Goal: Information Seeking & Learning: Learn about a topic

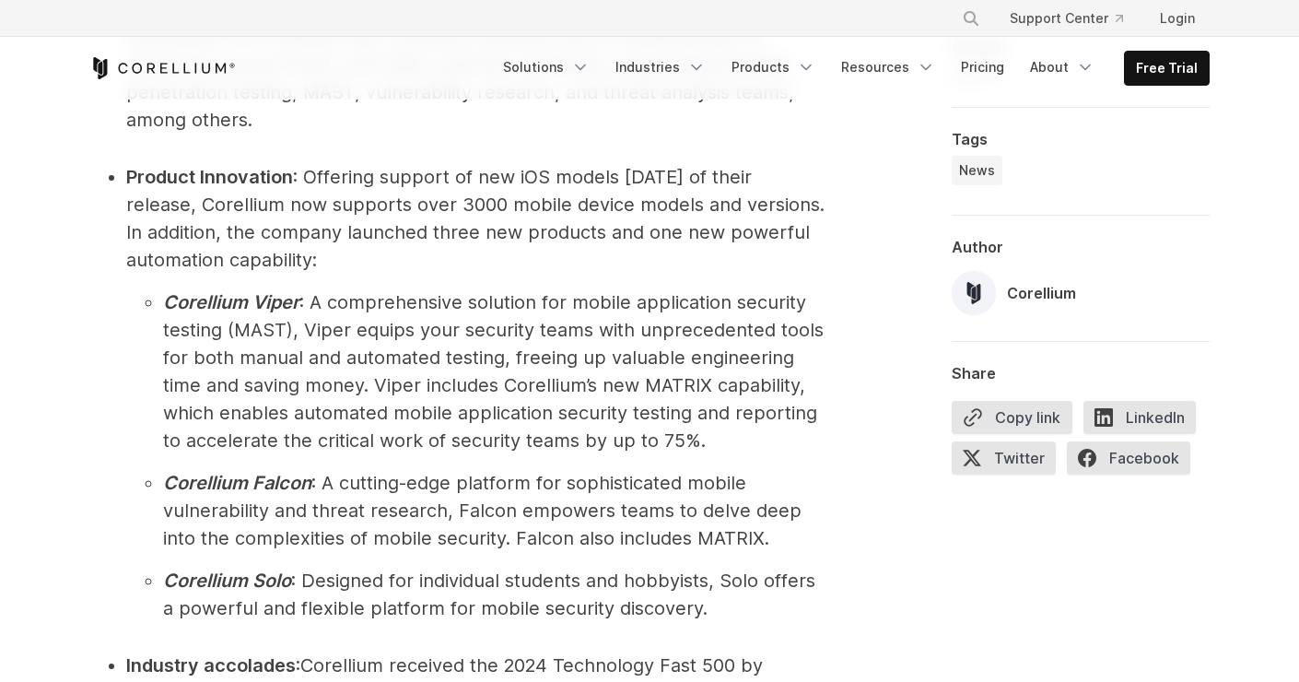
click at [205, 74] on icon "Corellium Home" at bounding box center [162, 68] width 147 height 22
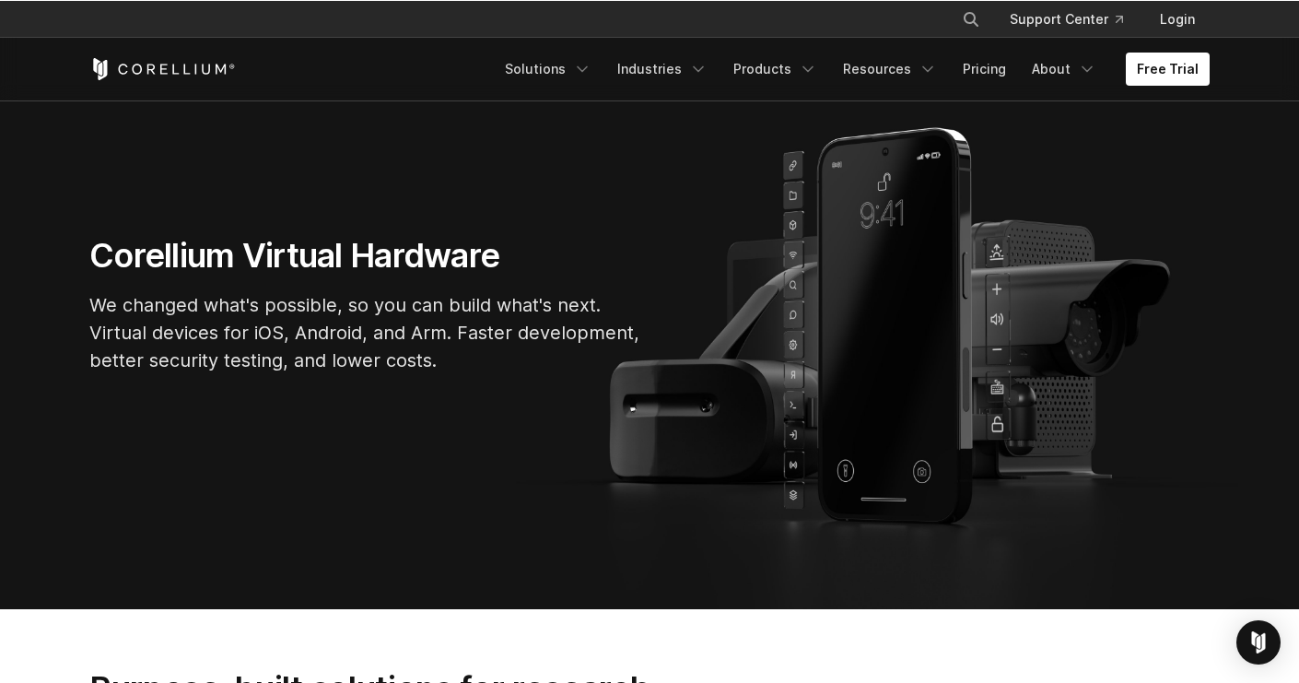
scroll to position [139, 0]
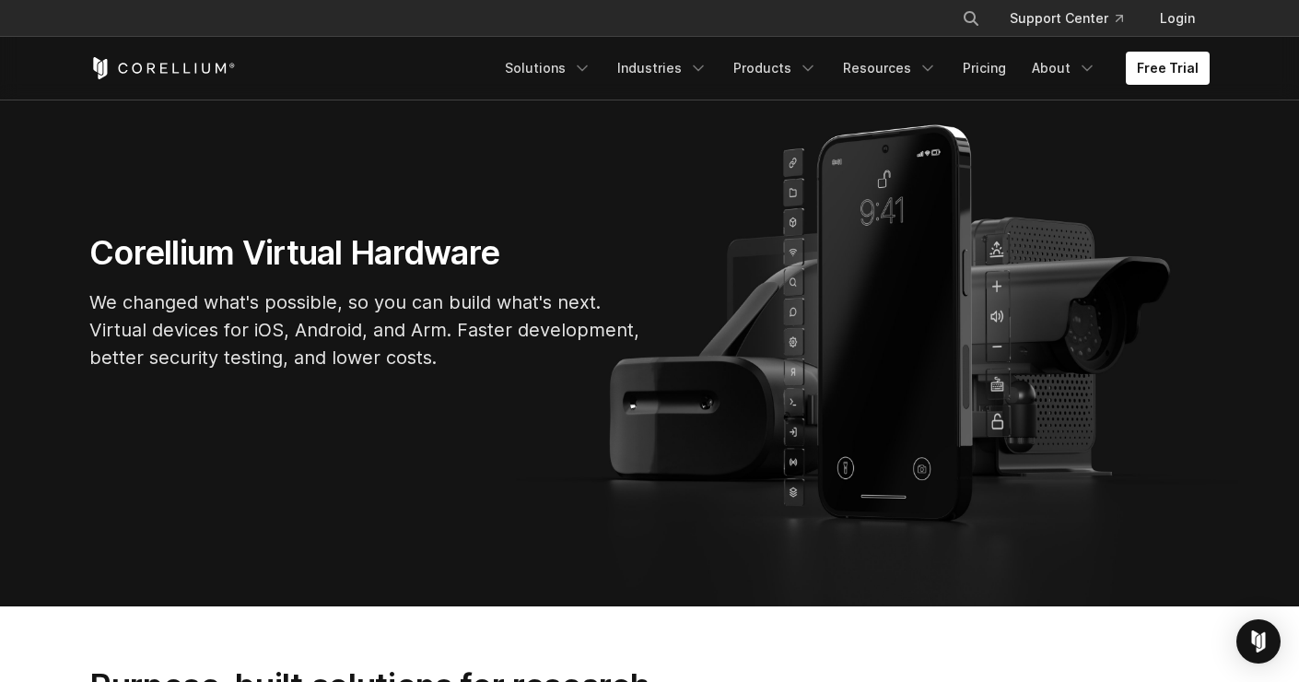
click at [518, 335] on p "We changed what's possible, so you can build what's next. Virtual devices for i…" at bounding box center [365, 329] width 553 height 83
click at [172, 397] on section "Corellium Virtual Hardware We changed what's possible, so you can build what's …" at bounding box center [649, 309] width 1299 height 593
click at [484, 417] on section "Corellium Virtual Hardware We changed what's possible, so you can build what's …" at bounding box center [649, 310] width 1299 height 594
click at [370, 401] on section "Corellium Virtual Hardware We changed what's possible, so you can build what's …" at bounding box center [649, 310] width 1299 height 594
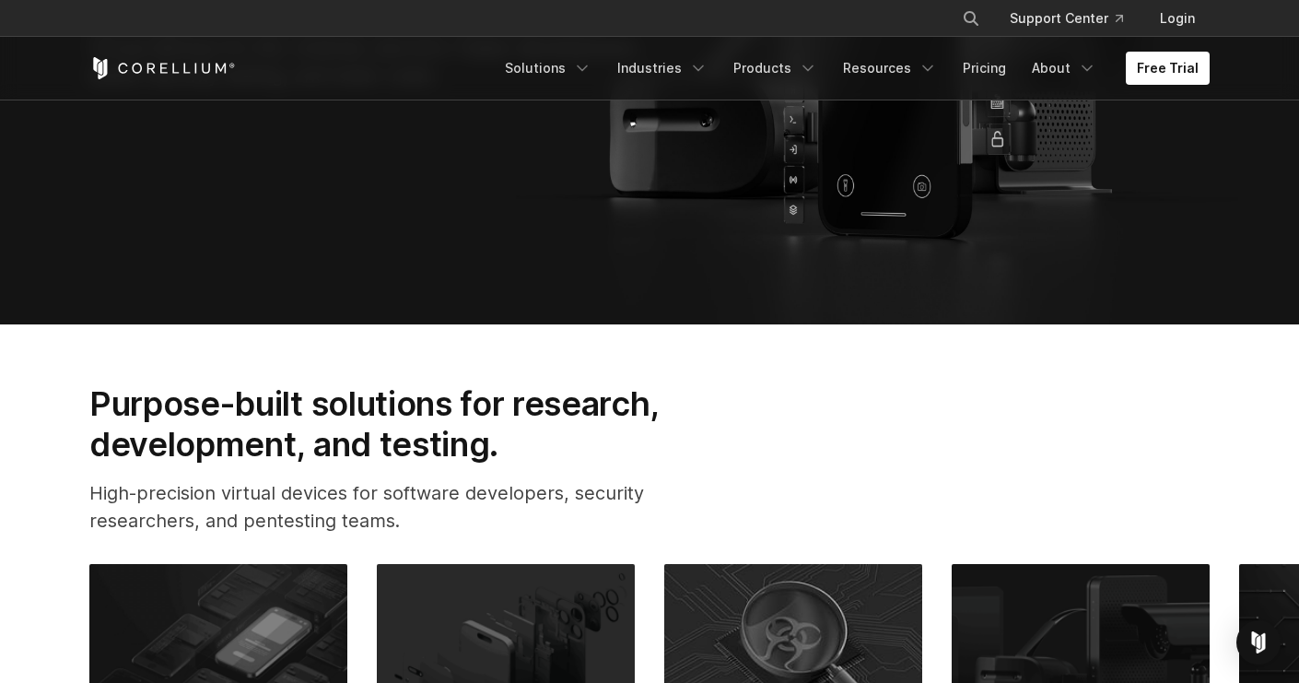
scroll to position [525, 0]
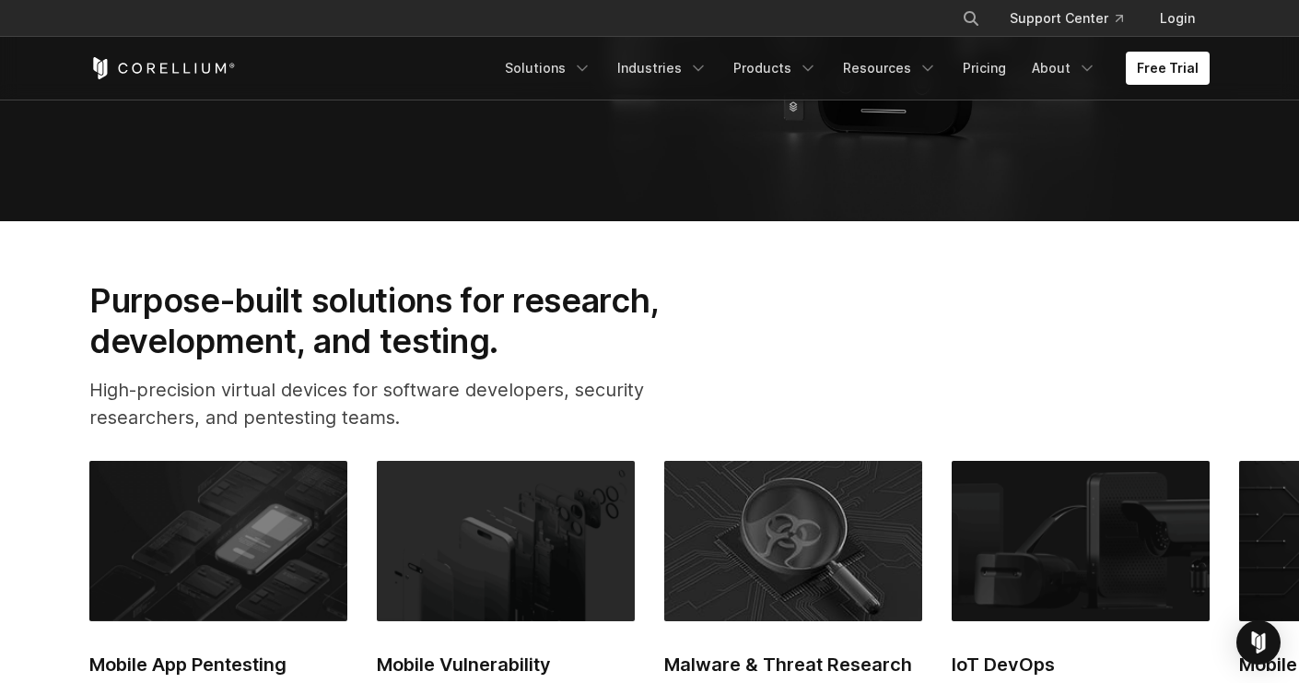
click at [109, 254] on section "Purpose-built solutions for research, development, and testing. High-precision …" at bounding box center [649, 608] width 1299 height 775
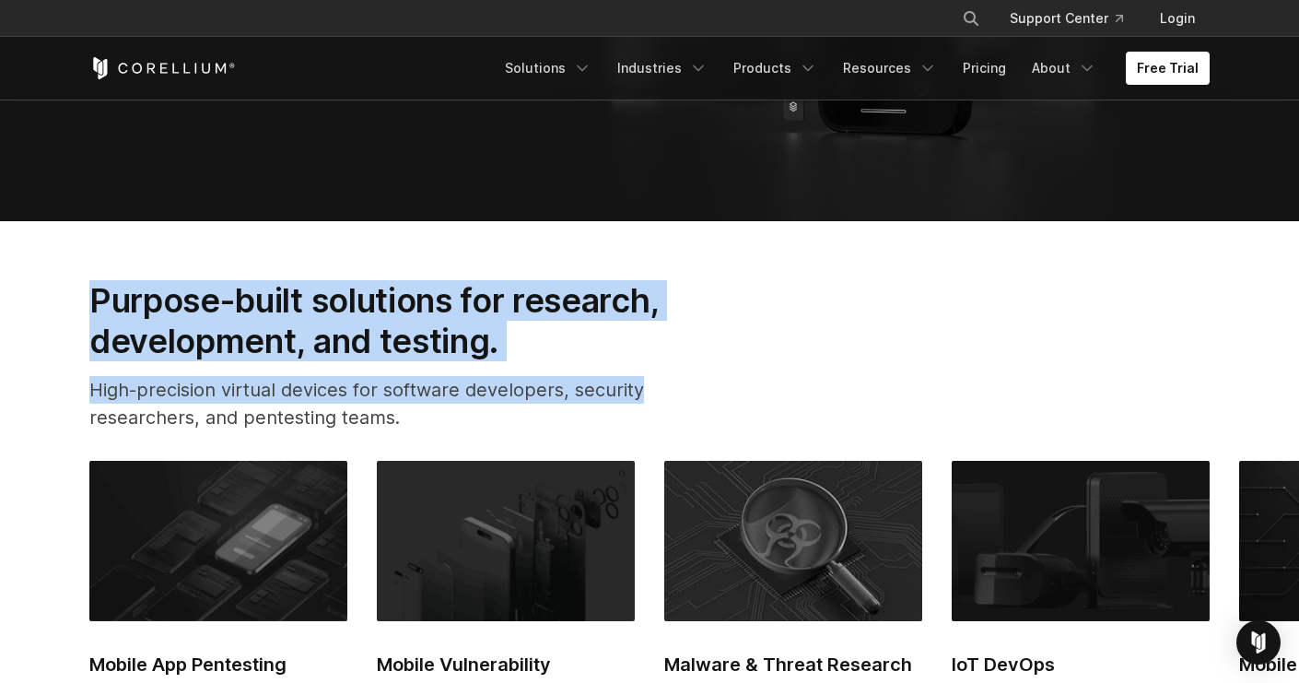
drag, startPoint x: 72, startPoint y: 303, endPoint x: 649, endPoint y: 402, distance: 585.2
click at [649, 402] on div "Purpose-built solutions for research, development, and testing. High-precision …" at bounding box center [403, 363] width 665 height 167
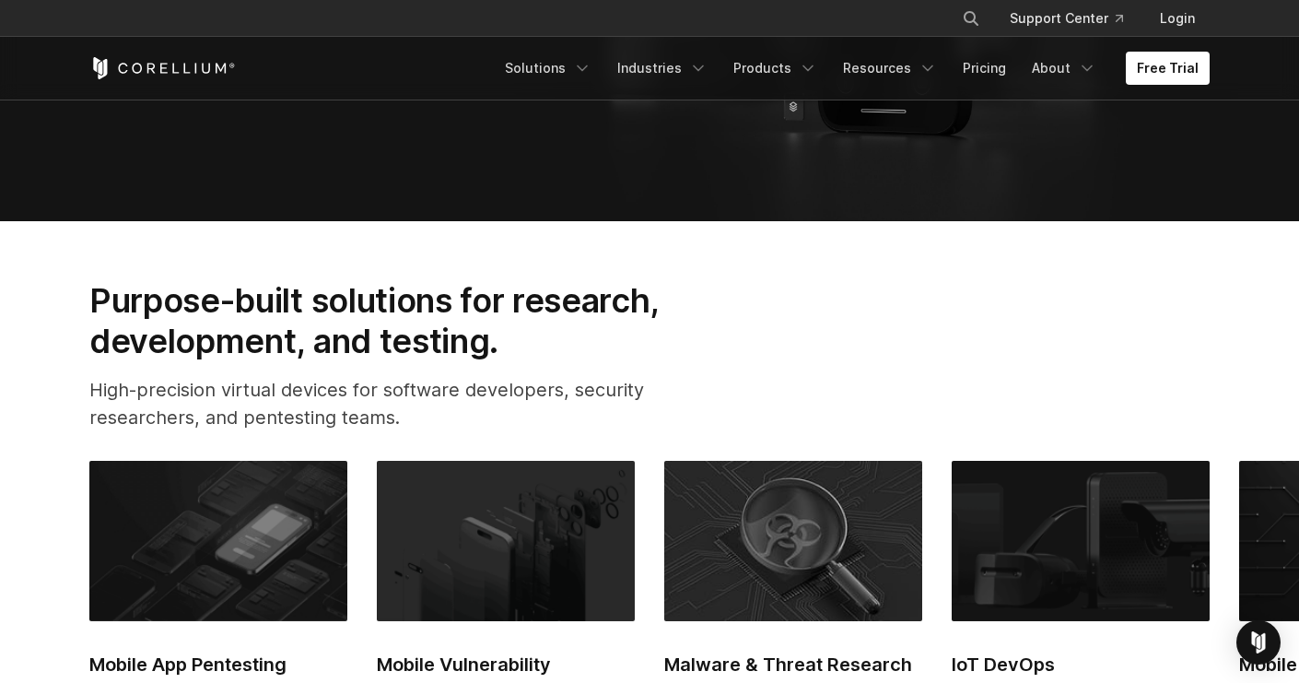
click at [627, 410] on p "High-precision virtual devices for software developers, security researchers, a…" at bounding box center [403, 403] width 628 height 55
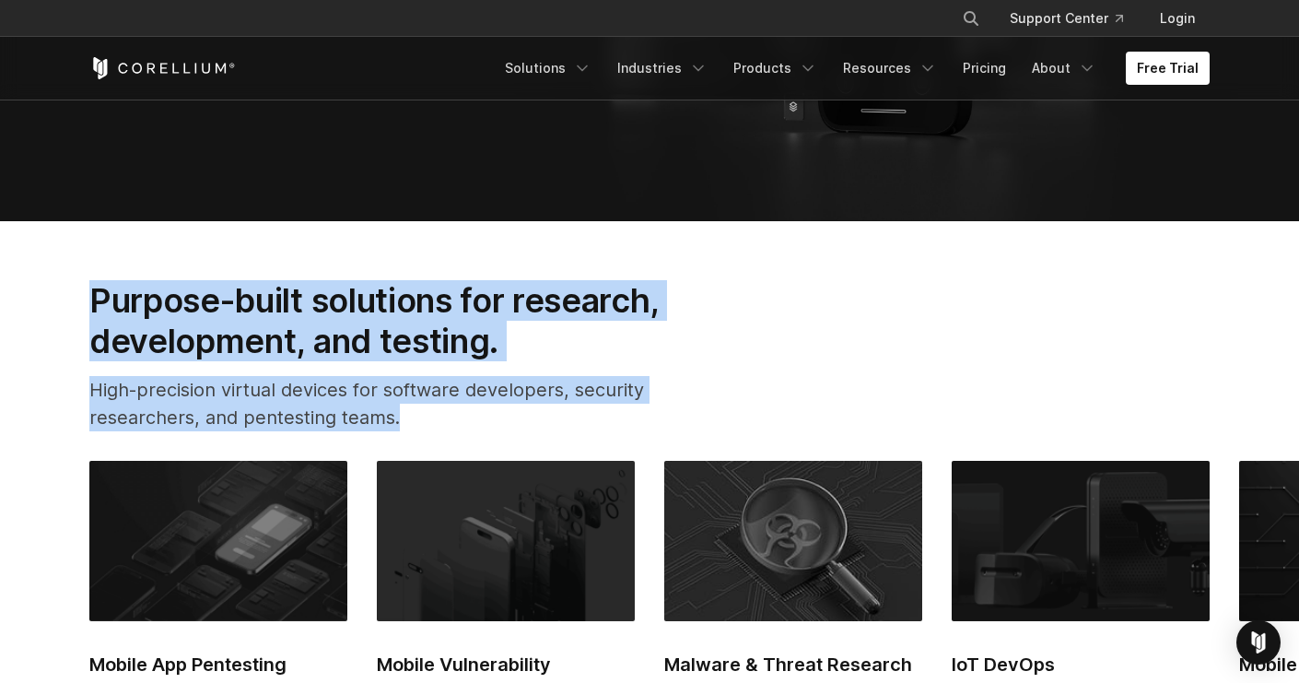
drag, startPoint x: 459, startPoint y: 419, endPoint x: 85, endPoint y: 299, distance: 393.1
click at [85, 299] on div "Purpose-built solutions for research, development, and testing. High-precision …" at bounding box center [403, 363] width 665 height 167
drag, startPoint x: 112, startPoint y: 303, endPoint x: 546, endPoint y: 433, distance: 453.0
click at [546, 433] on div "Purpose-built solutions for research, development, and testing. High-precision …" at bounding box center [403, 363] width 665 height 167
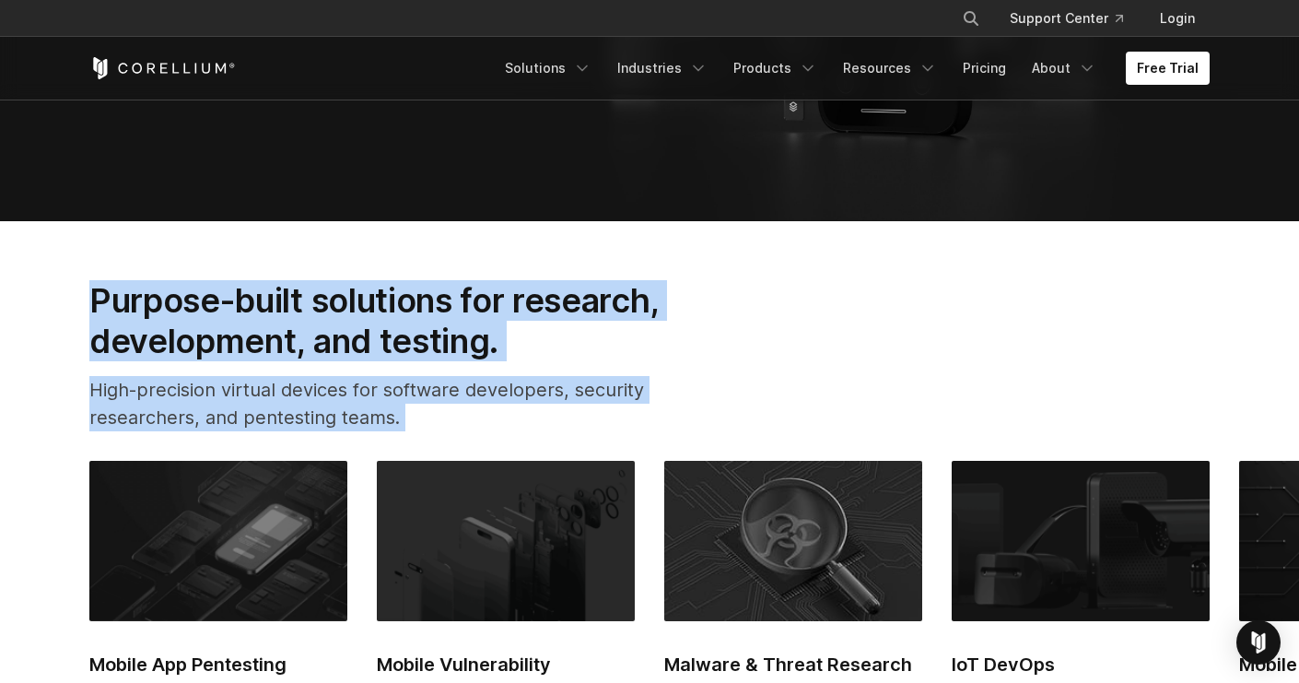
click at [544, 431] on div "Purpose-built solutions for research, development, and testing. High-precision …" at bounding box center [403, 363] width 665 height 167
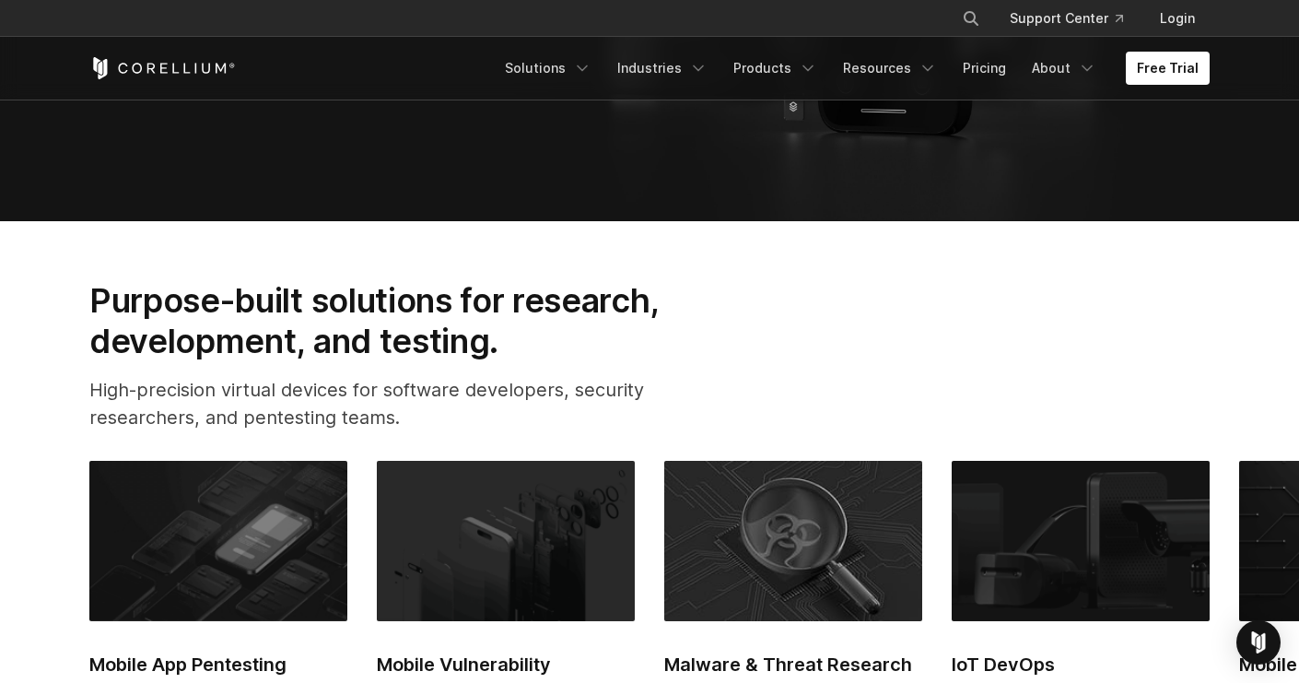
scroll to position [0, 0]
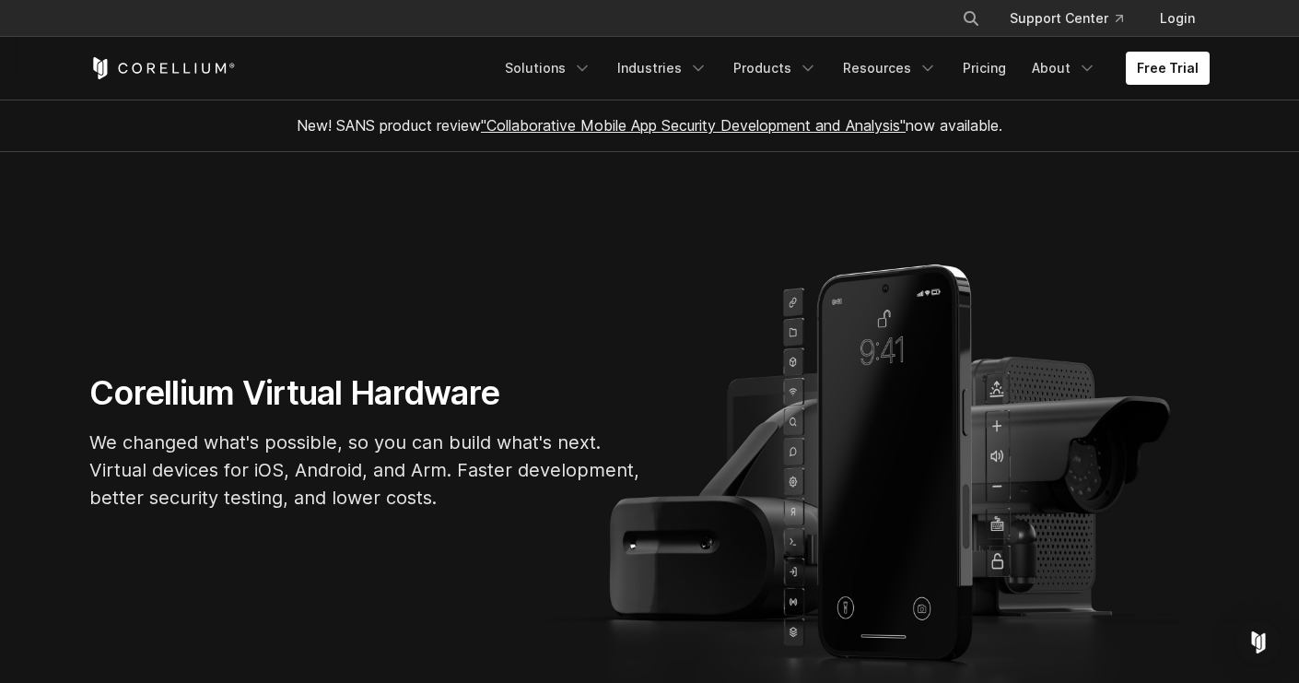
click at [276, 323] on section "Corellium Virtual Hardware We changed what's possible, so you can build what's …" at bounding box center [649, 449] width 1299 height 594
click at [269, 348] on section "Corellium Virtual Hardware We changed what's possible, so you can build what's …" at bounding box center [649, 449] width 1299 height 594
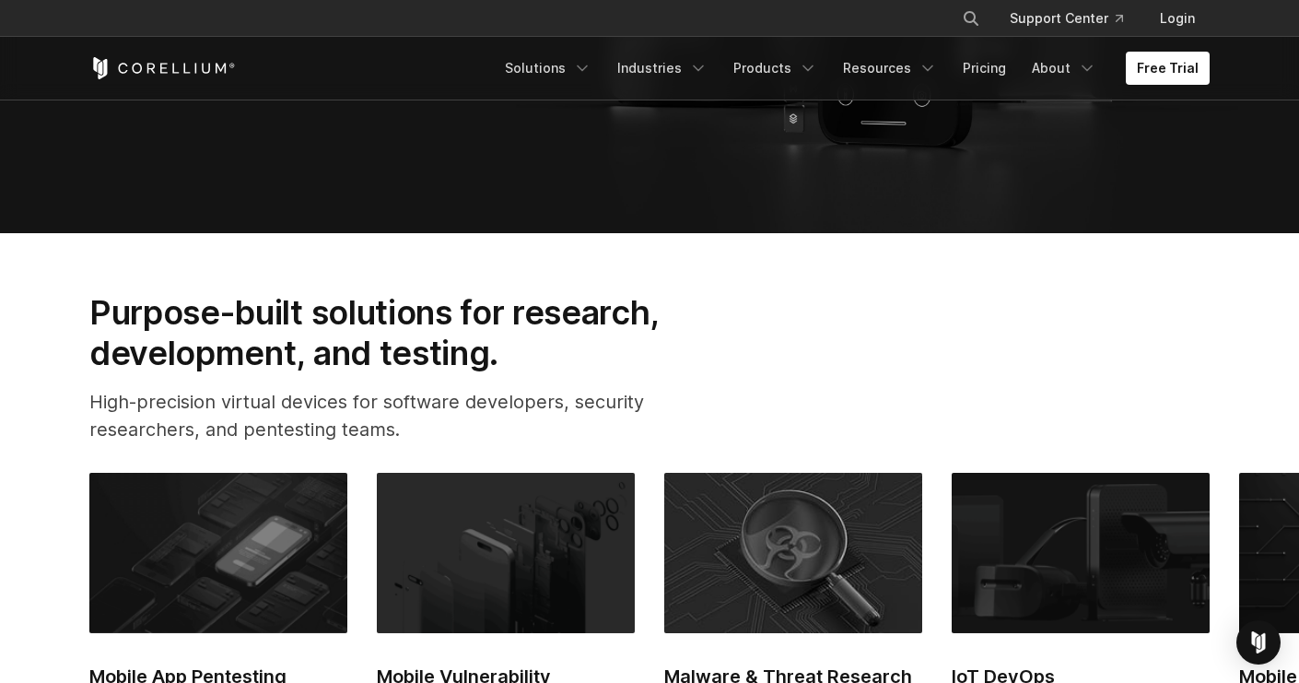
scroll to position [515, 0]
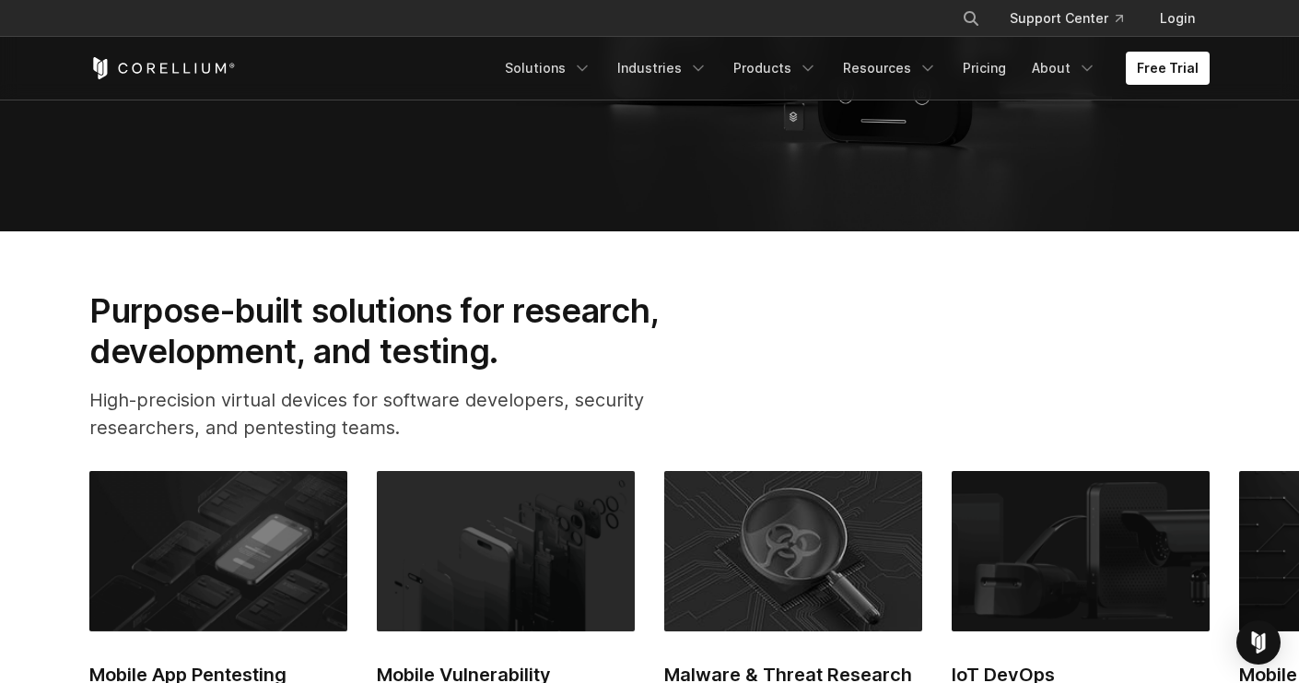
click at [539, 340] on h2 "Purpose-built solutions for research, development, and testing." at bounding box center [403, 331] width 628 height 82
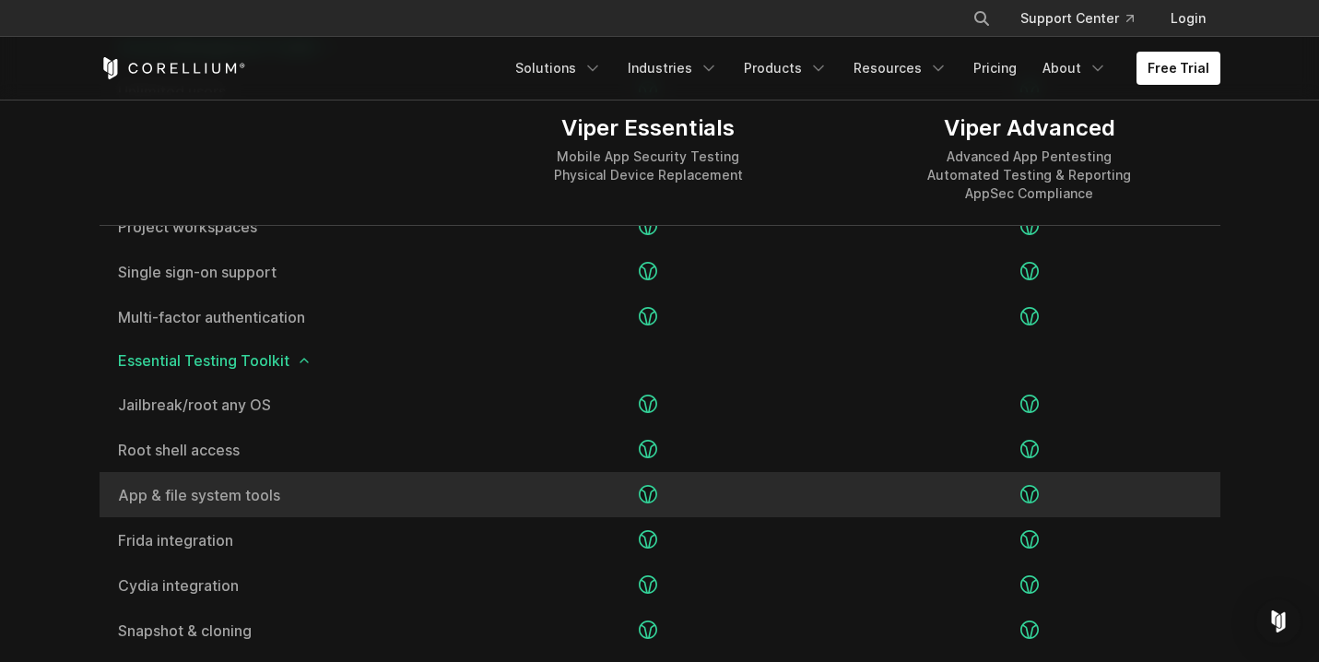
scroll to position [2561, 0]
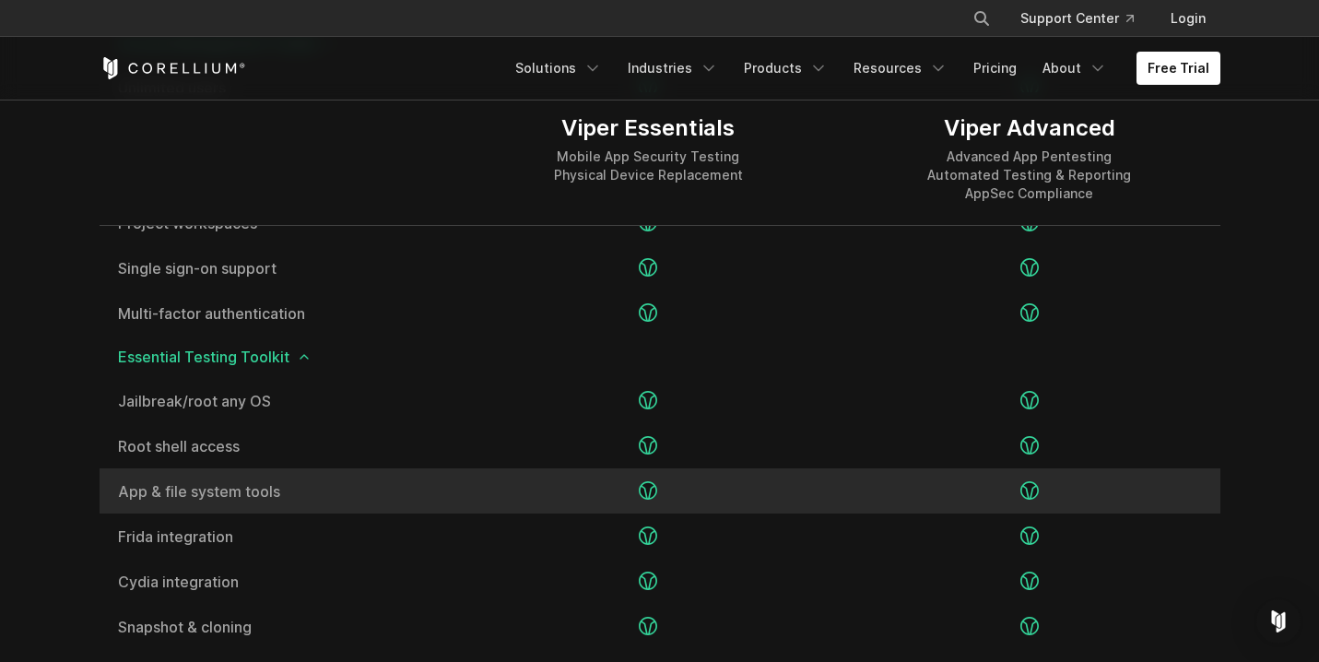
click at [267, 498] on span "App & file system tools" at bounding box center [279, 491] width 322 height 15
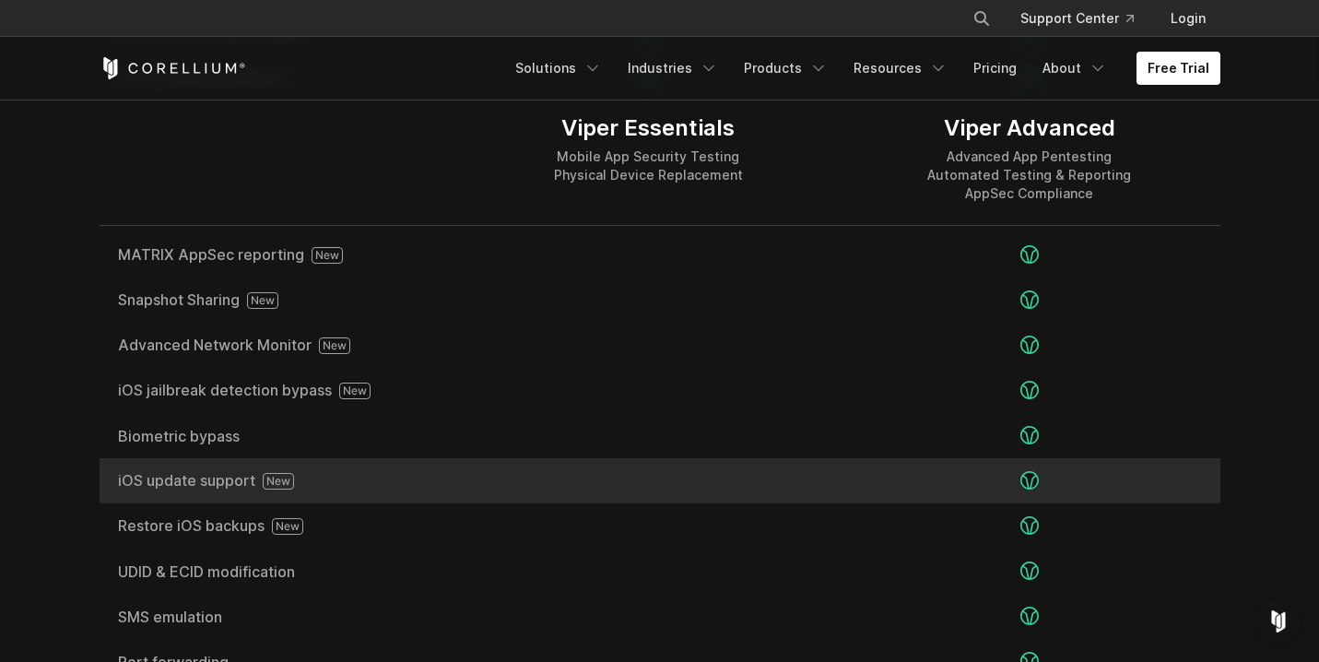
scroll to position [3205, 0]
